Goal: Use online tool/utility: Use online tool/utility

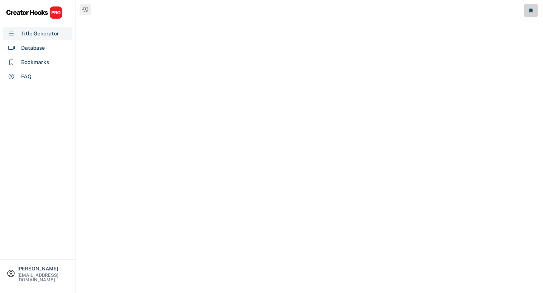
select select "**********"
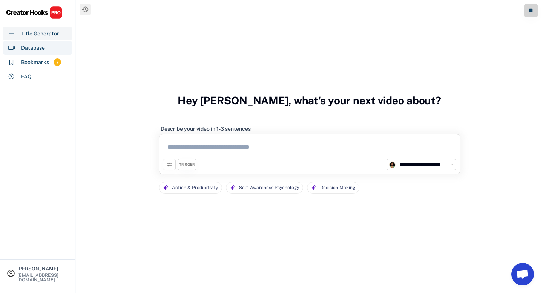
click at [36, 49] on div "Database" at bounding box center [33, 48] width 24 height 8
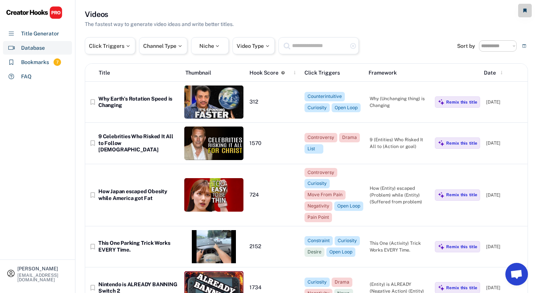
click at [325, 48] on input "text" at bounding box center [319, 45] width 57 height 9
type input "*"
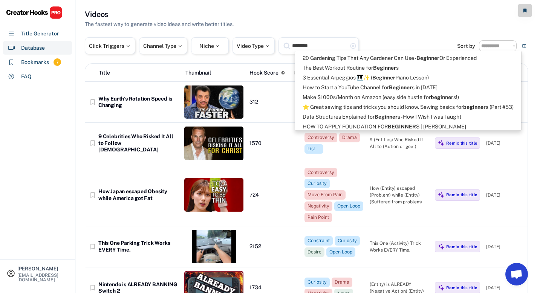
type input "********"
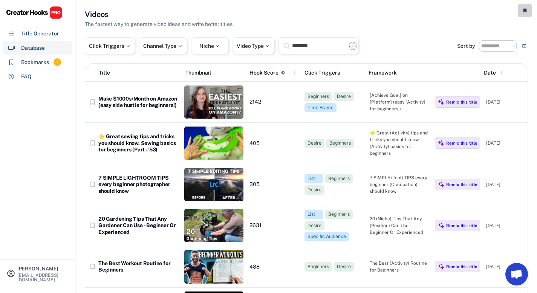
click at [356, 46] on text "highlight_remove" at bounding box center [353, 46] width 7 height 7
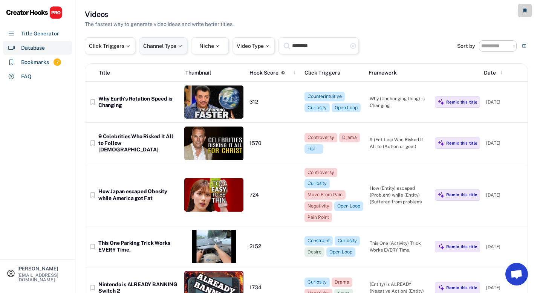
click at [173, 47] on div "Channel Type" at bounding box center [163, 45] width 40 height 5
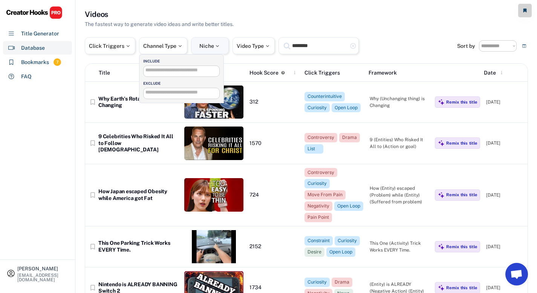
click at [220, 46] on div at bounding box center [217, 45] width 7 height 5
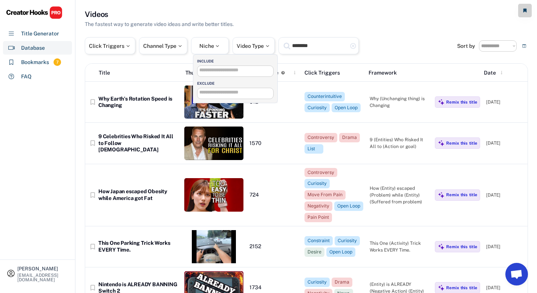
click at [222, 74] on div "**********" at bounding box center [235, 71] width 77 height 11
click at [224, 72] on input "search" at bounding box center [237, 70] width 76 height 5
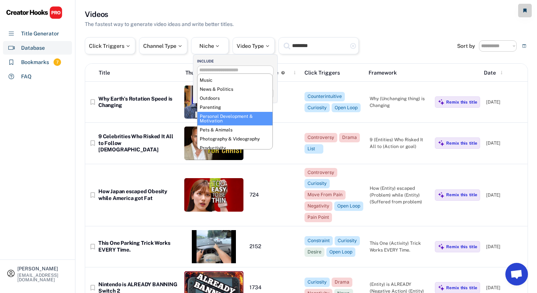
scroll to position [160, 0]
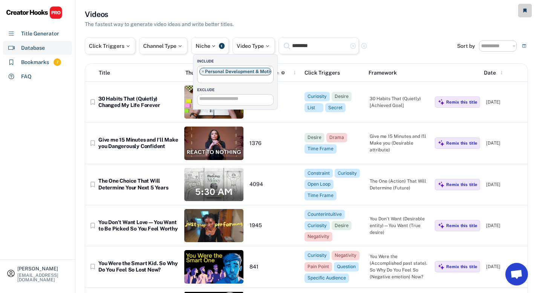
click at [418, 28] on div "Videos The fastest way to generate video ideas and write better titles." at bounding box center [306, 18] width 443 height 19
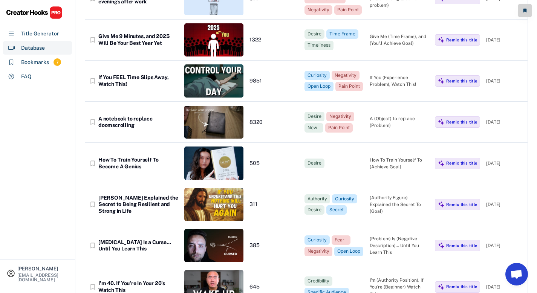
scroll to position [0, 0]
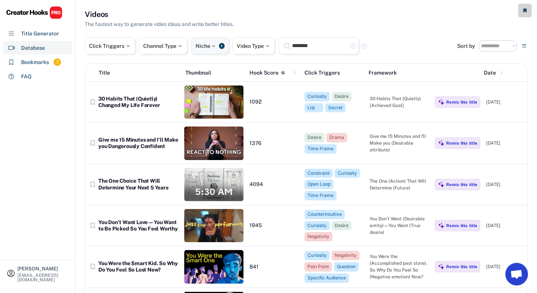
click at [218, 49] on div "Niche 1" at bounding box center [210, 45] width 38 height 17
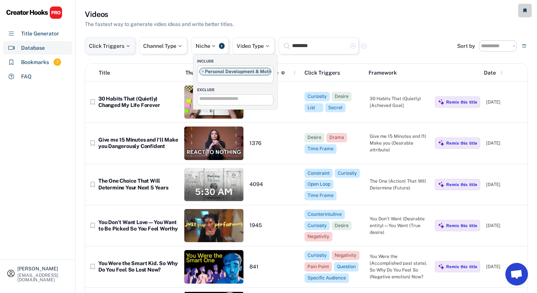
click at [121, 47] on div "Click Triggers" at bounding box center [110, 45] width 42 height 5
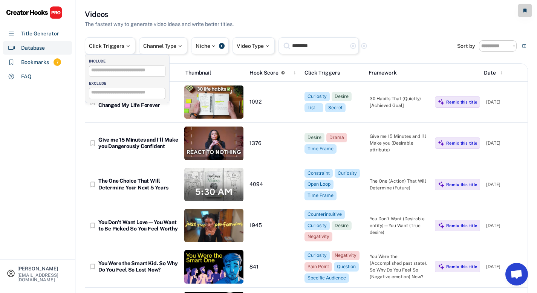
click at [130, 72] on input "search" at bounding box center [129, 70] width 76 height 5
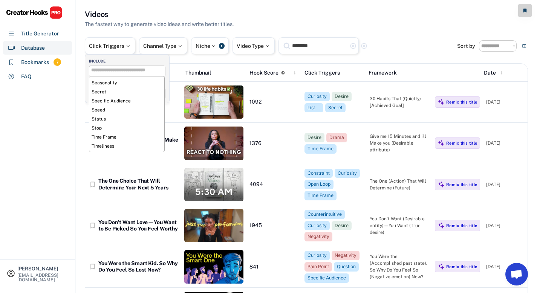
scroll to position [285, 0]
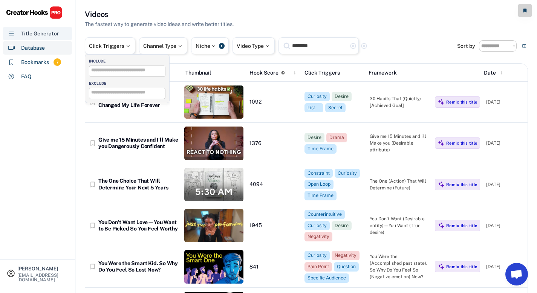
click at [33, 36] on div "Title Generator" at bounding box center [40, 34] width 38 height 8
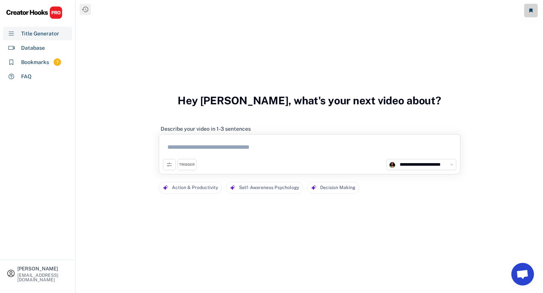
click at [187, 150] on textarea at bounding box center [309, 148] width 293 height 21
paste textarea "**********"
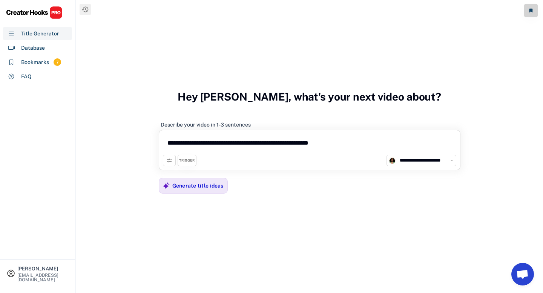
type textarea "**********"
click at [217, 187] on div "Generate title ideas" at bounding box center [197, 185] width 51 height 7
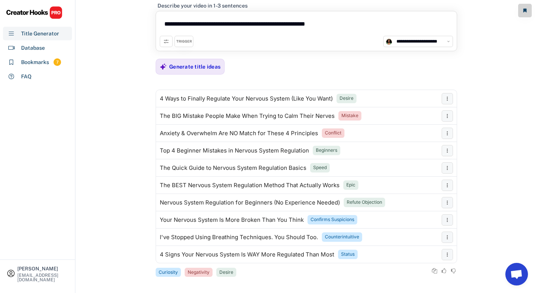
scroll to position [25, 0]
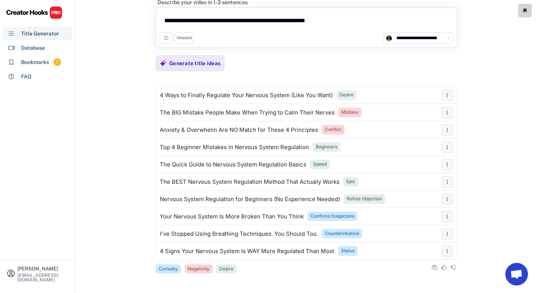
click at [183, 40] on div "TRIGGER" at bounding box center [183, 38] width 15 height 5
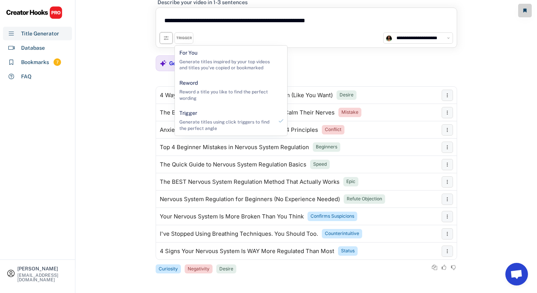
click at [164, 40] on icon at bounding box center [166, 38] width 6 height 6
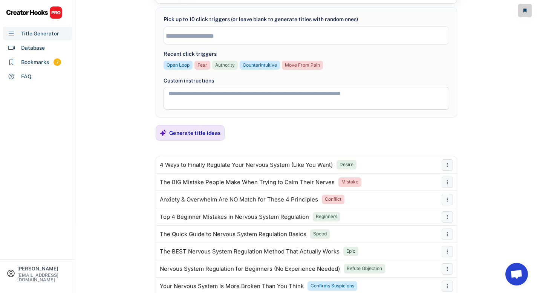
scroll to position [41, 0]
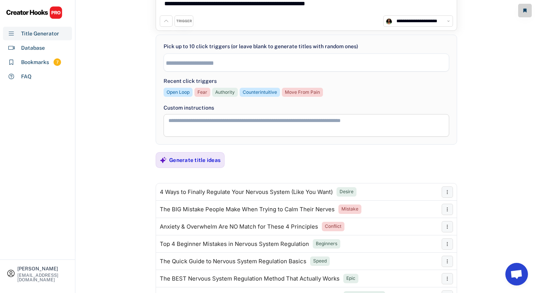
click at [191, 61] on input "search" at bounding box center [308, 63] width 285 height 6
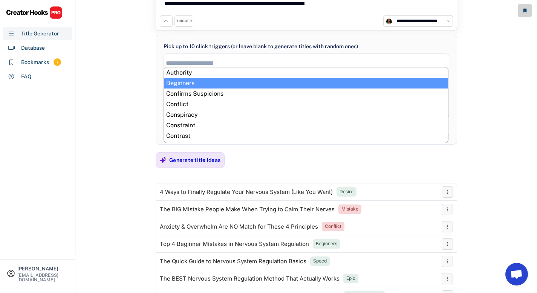
scroll to position [6, 0]
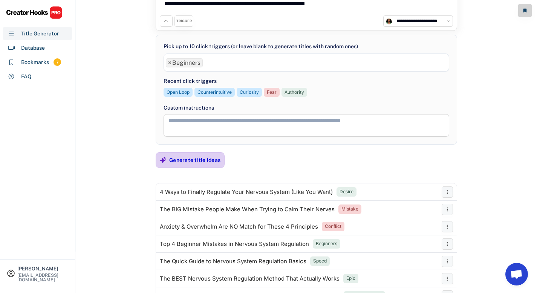
click at [193, 160] on div "Generate title ideas" at bounding box center [194, 160] width 51 height 7
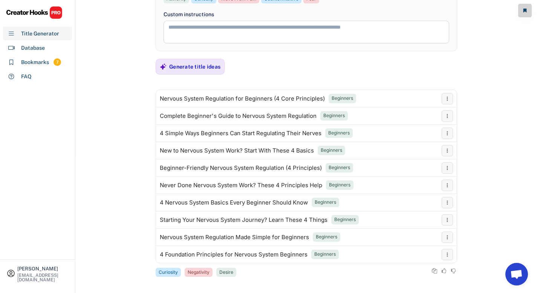
scroll to position [138, 0]
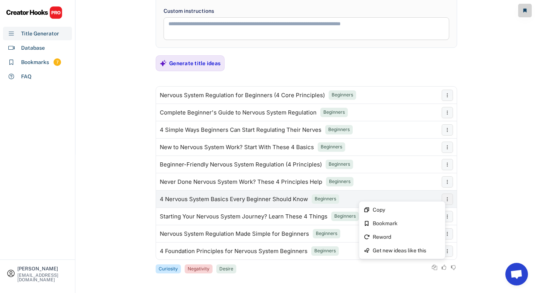
click at [448, 199] on icon at bounding box center [447, 199] width 6 height 6
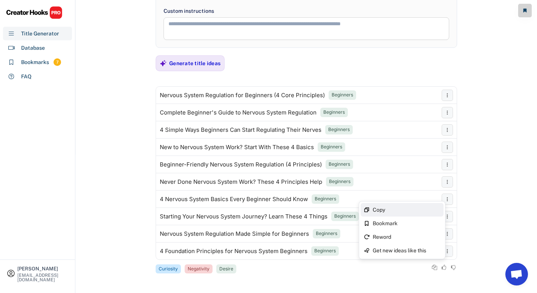
click at [416, 212] on div "Copy" at bounding box center [402, 210] width 83 height 14
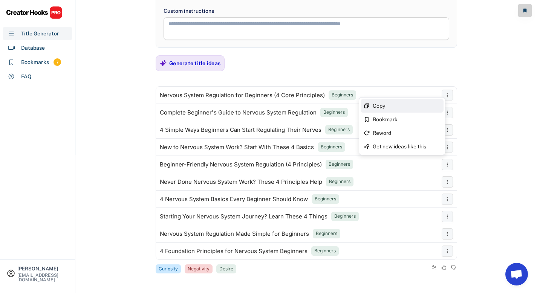
click at [405, 106] on div "Copy" at bounding box center [407, 105] width 68 height 5
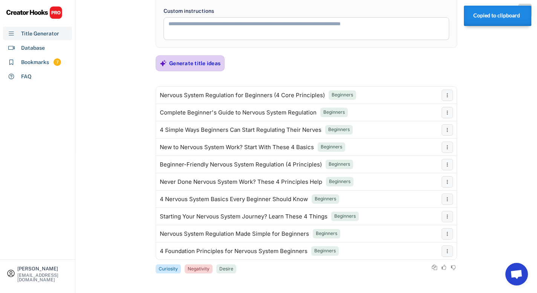
click at [184, 65] on div "Generate title ideas" at bounding box center [194, 63] width 51 height 7
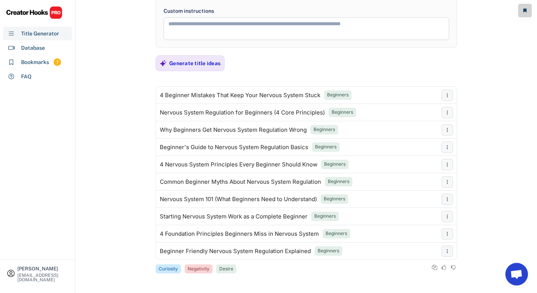
click at [501, 126] on div "**********" at bounding box center [306, 8] width 461 height 293
click at [407, 156] on div "Copy" at bounding box center [407, 157] width 68 height 5
click at [391, 211] on div "Copy" at bounding box center [407, 209] width 68 height 5
click at [207, 62] on div "Generate title ideas" at bounding box center [194, 63] width 51 height 7
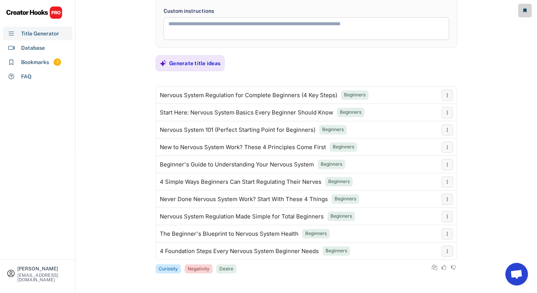
click at [481, 106] on div "**********" at bounding box center [306, 8] width 461 height 293
click at [406, 124] on div "Copy" at bounding box center [407, 123] width 68 height 5
click at [400, 242] on div "Copy" at bounding box center [407, 244] width 68 height 5
click at [191, 67] on div "Generate title ideas" at bounding box center [194, 63] width 51 height 7
